Goal: Transaction & Acquisition: Subscribe to service/newsletter

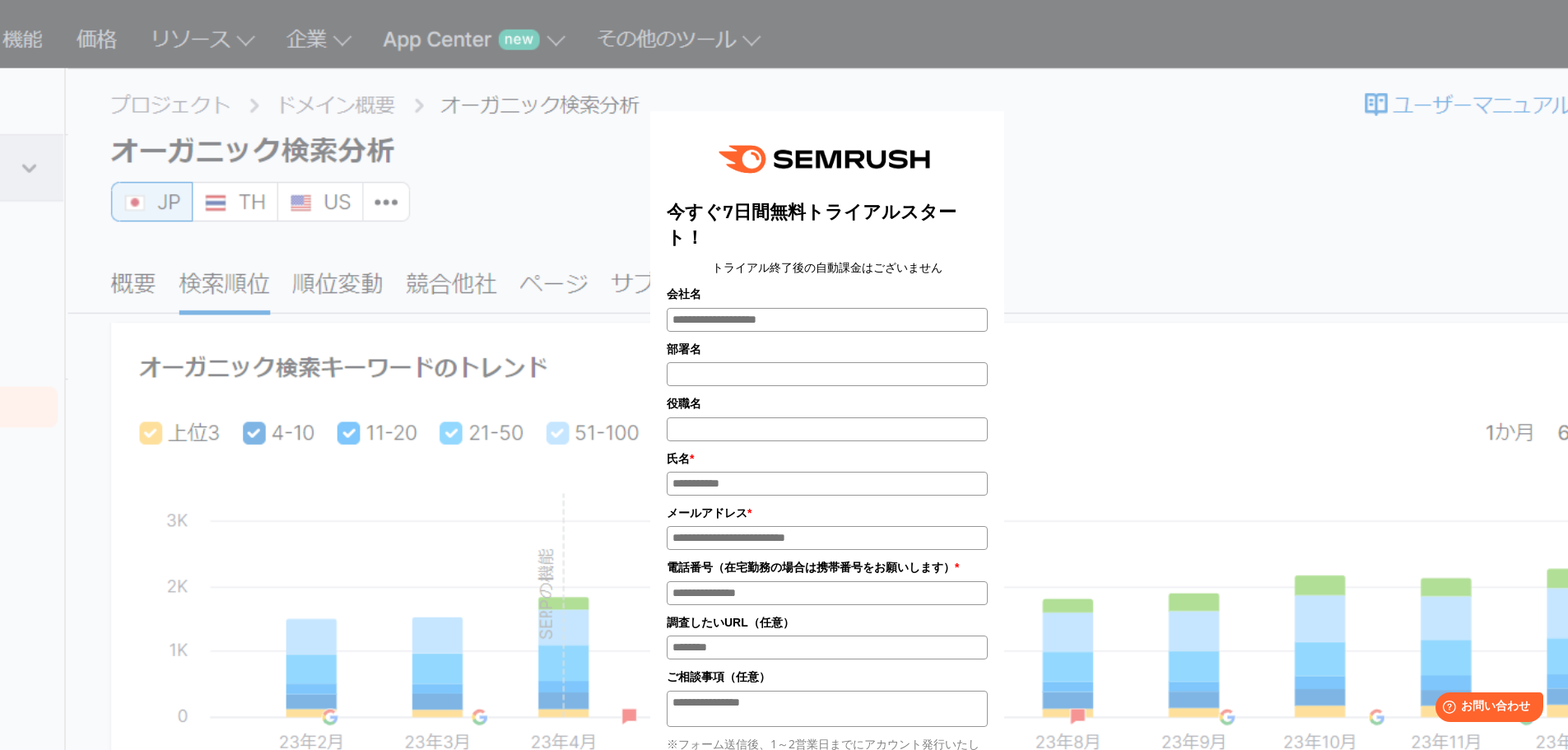
drag, startPoint x: 711, startPoint y: 212, endPoint x: 826, endPoint y: 244, distance: 119.4
click at [826, 244] on title "今すぐ7日間無料トライアルスタート！" at bounding box center [827, 225] width 322 height 51
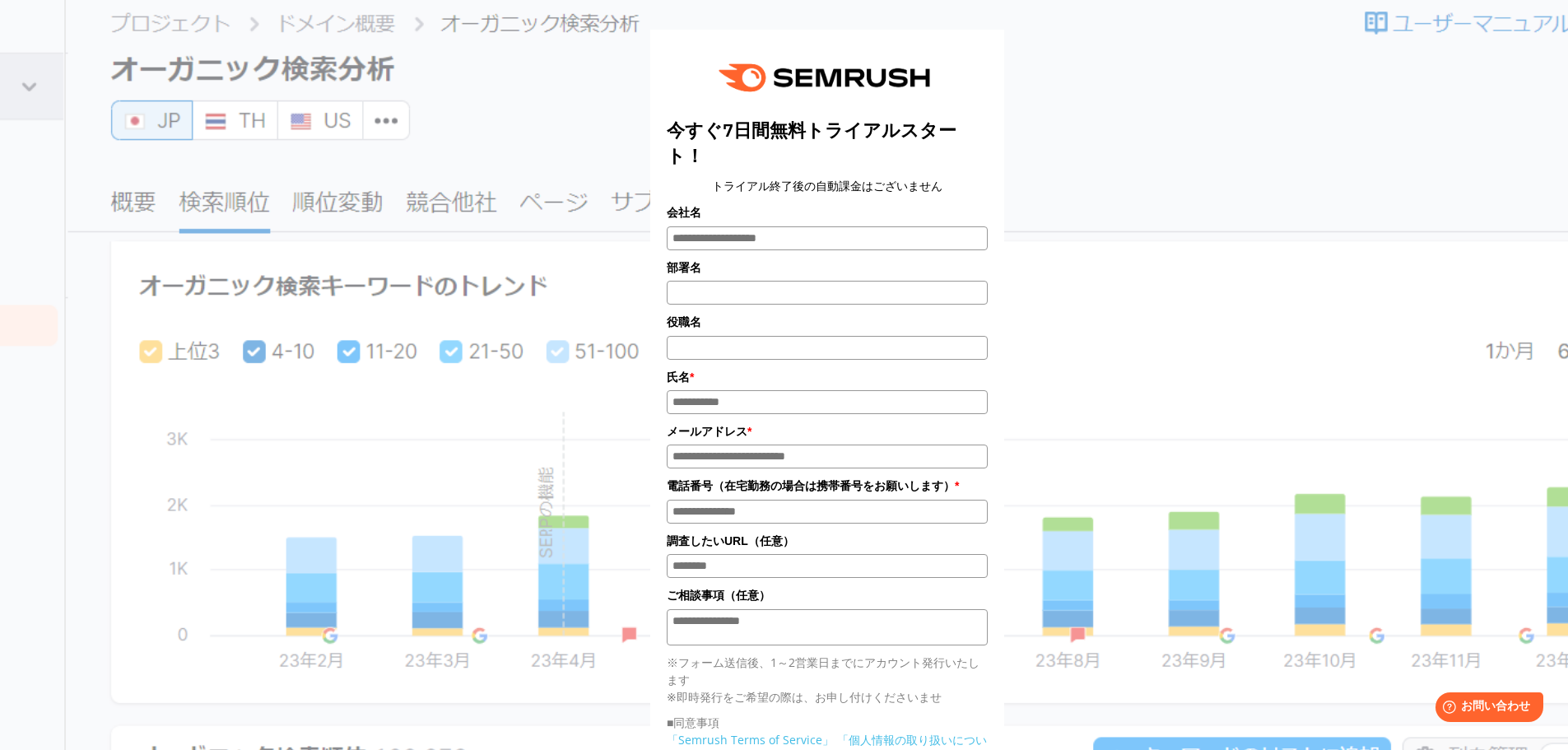
scroll to position [82, 0]
click at [855, 192] on center "トライアル終了後の自動課金はございません" at bounding box center [827, 185] width 322 height 19
click at [738, 573] on input "調査したいURL（任意）" at bounding box center [827, 565] width 322 height 24
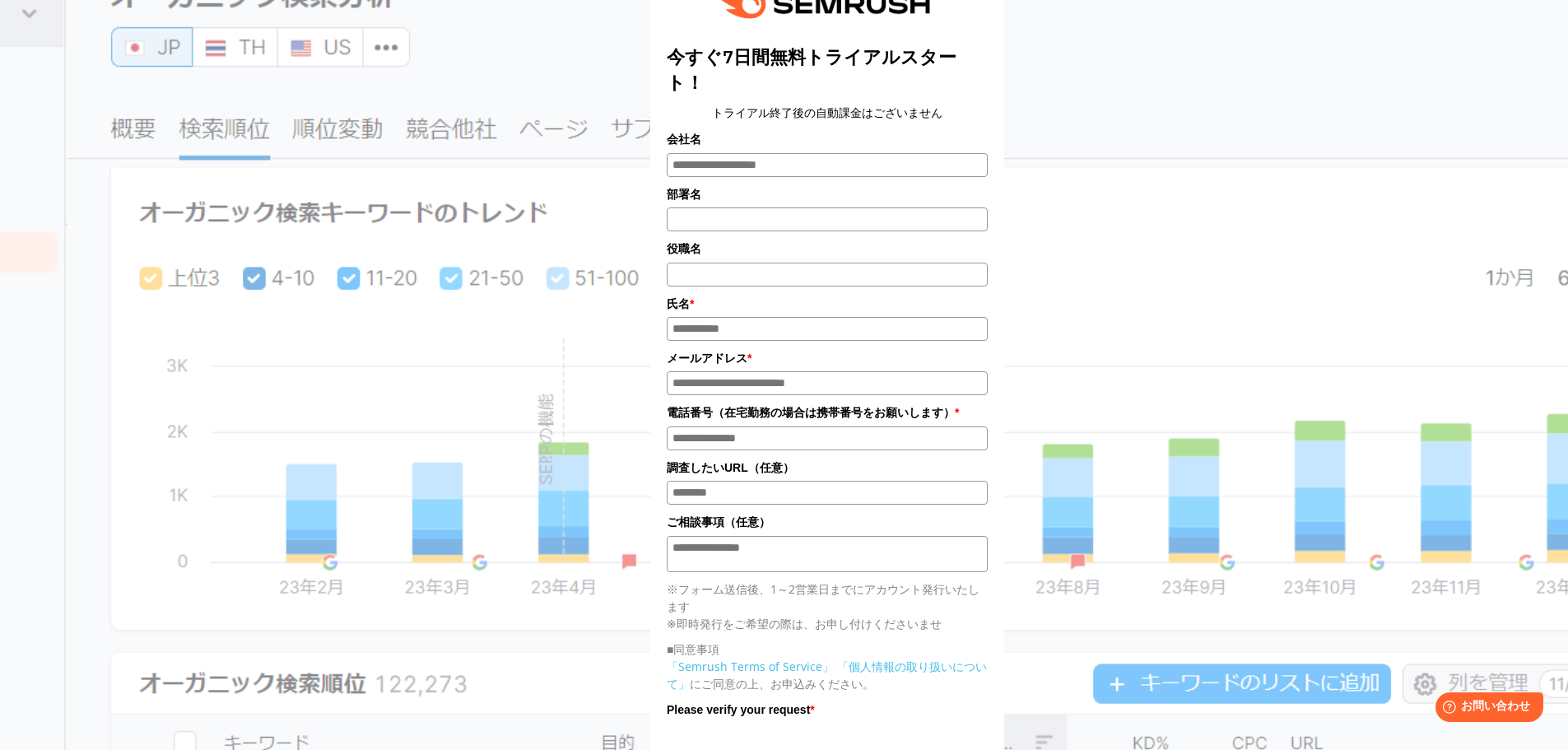
scroll to position [0, 0]
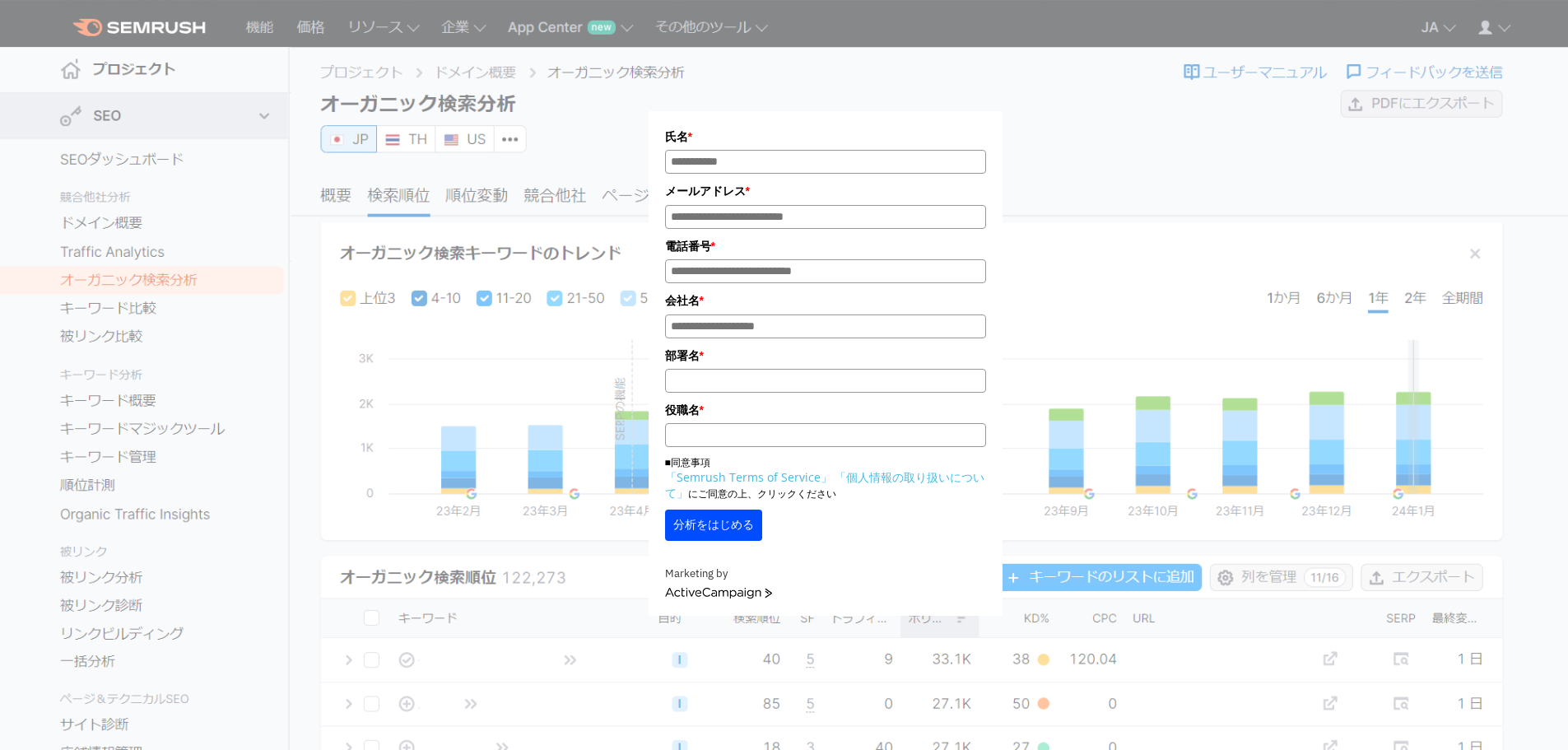
click at [727, 162] on input "氏名*" at bounding box center [825, 161] width 322 height 24
click at [715, 122] on form "氏名 * メールアドレス * 電話番号 * 会社名 * * *" at bounding box center [825, 363] width 354 height 505
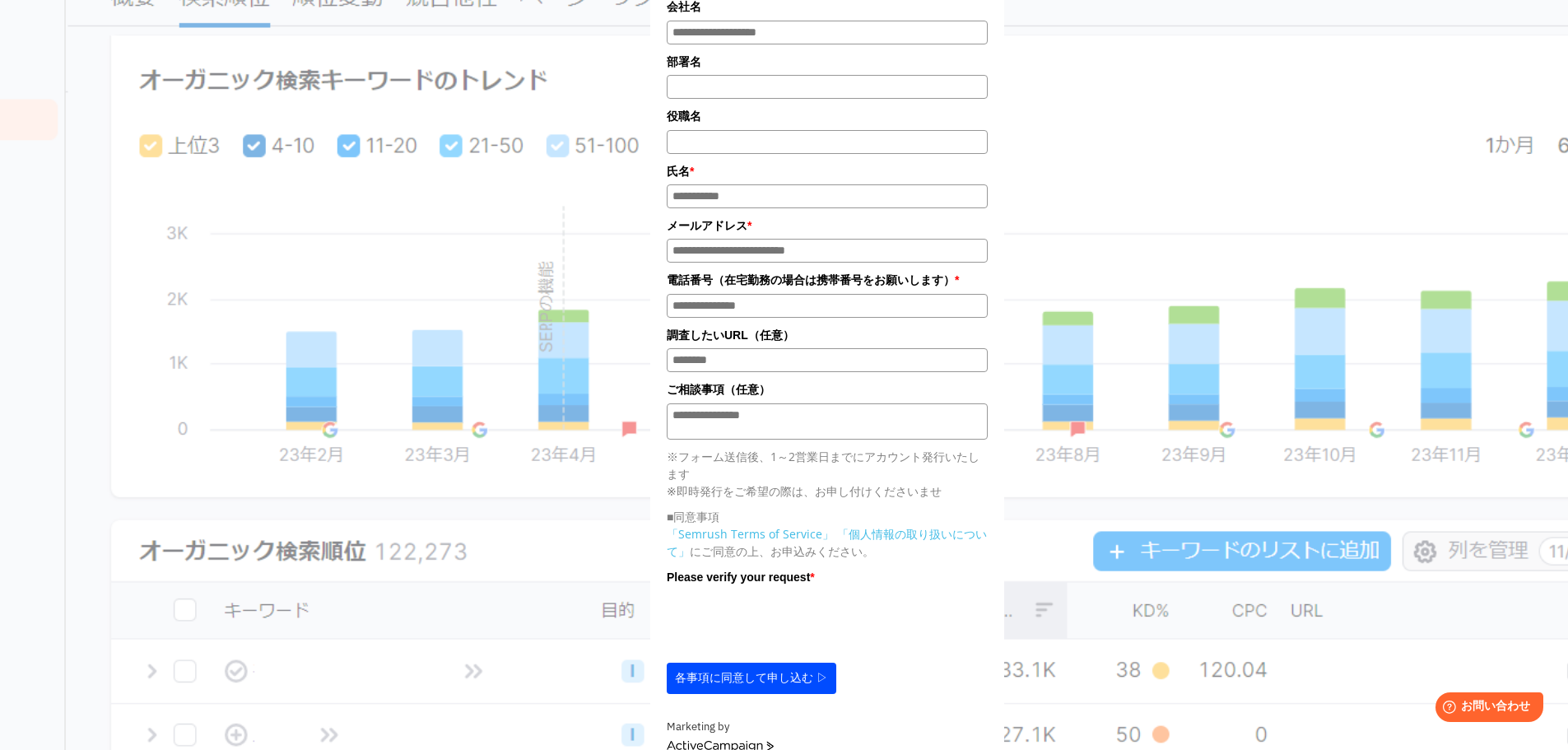
scroll to position [659, 0]
